Goal: Find specific page/section: Find specific page/section

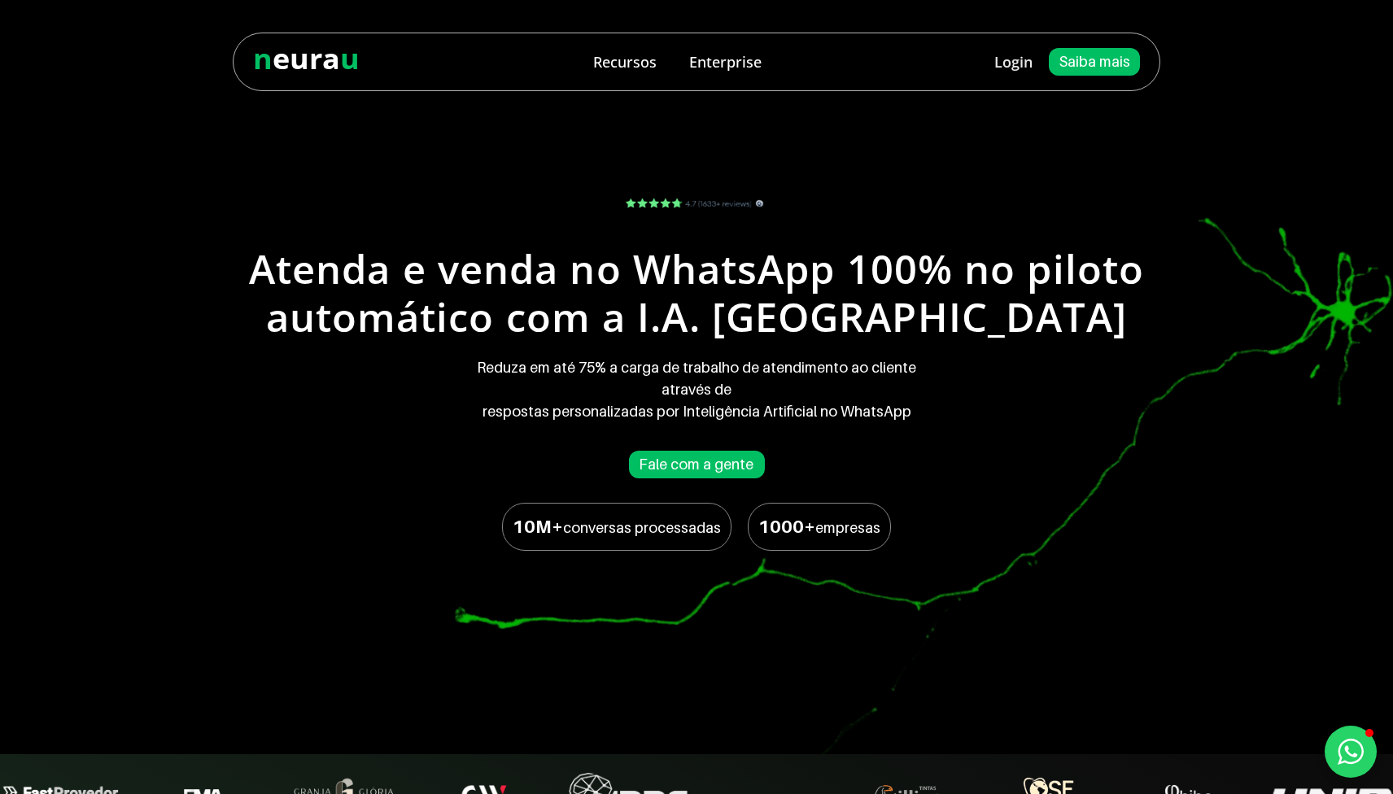
click at [1086, 63] on span "Saiba mais" at bounding box center [1095, 62] width 72 height 15
